Goal: Transaction & Acquisition: Purchase product/service

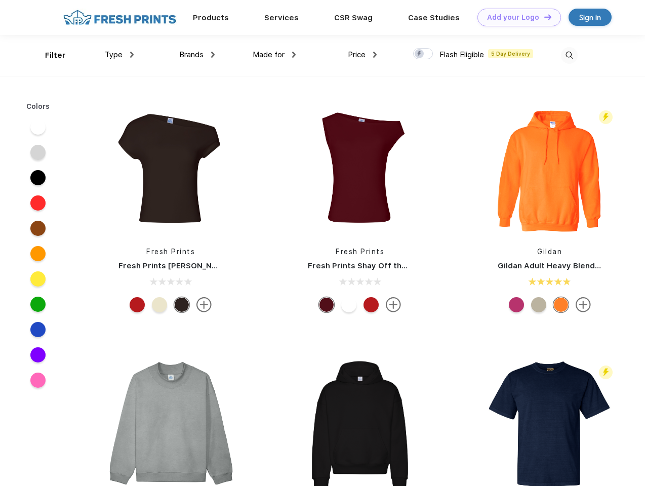
click at [516, 17] on link "Add your Logo Design Tool" at bounding box center [520, 18] width 84 height 18
click at [0, 0] on div "Design Tool" at bounding box center [0, 0] width 0 height 0
click at [544, 17] on link "Add your Logo Design Tool" at bounding box center [520, 18] width 84 height 18
click at [49, 55] on div "Filter" at bounding box center [55, 56] width 21 height 12
click at [120, 55] on span "Type" at bounding box center [114, 54] width 18 height 9
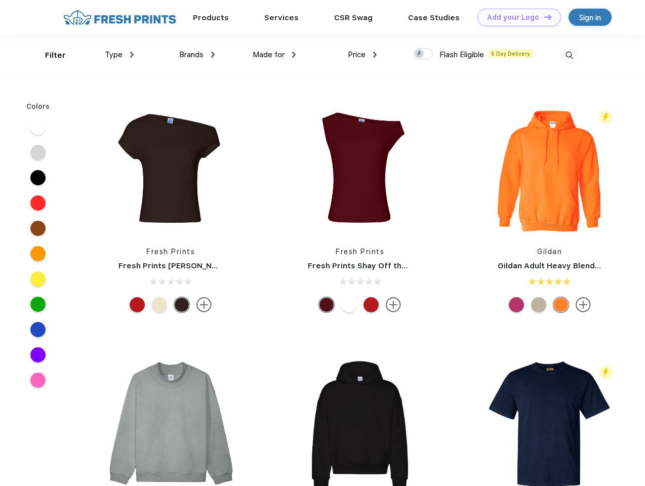
click at [197, 55] on span "Brands" at bounding box center [191, 54] width 24 height 9
click at [275, 55] on span "Made for" at bounding box center [269, 54] width 32 height 9
click at [363, 55] on span "Price" at bounding box center [357, 54] width 18 height 9
click at [423, 54] on div at bounding box center [423, 53] width 20 height 11
click at [420, 54] on input "checkbox" at bounding box center [416, 51] width 7 height 7
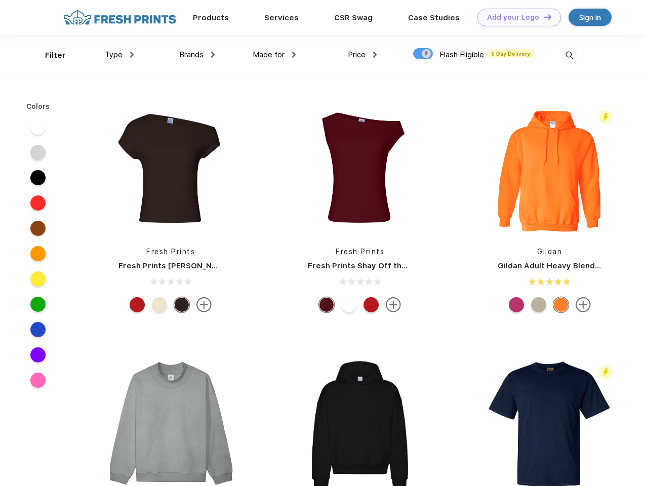
click at [569, 55] on img at bounding box center [569, 55] width 17 height 17
